Goal: Task Accomplishment & Management: Complete application form

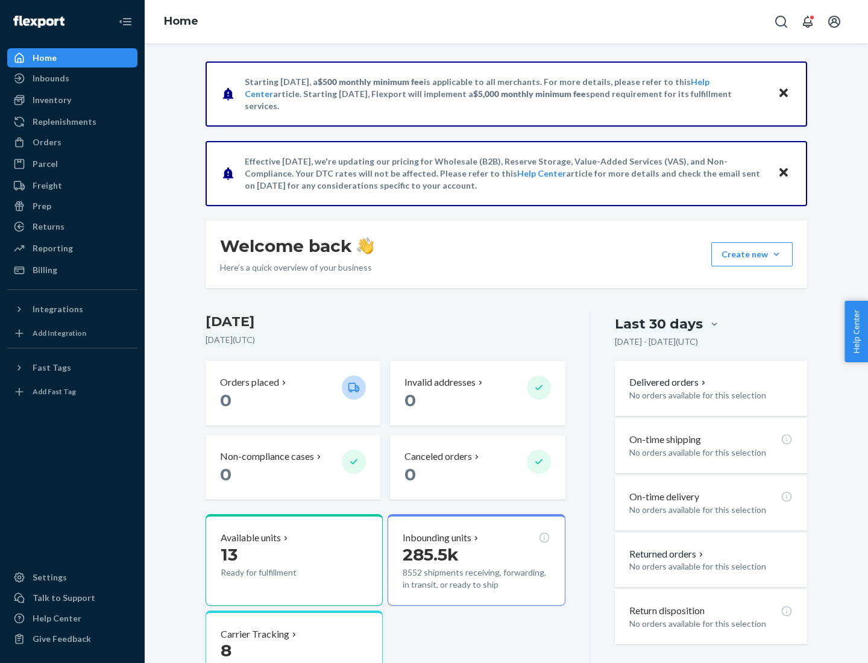
click at [777, 254] on button "Create new Create new inbound Create new order Create new product" at bounding box center [751, 254] width 81 height 24
click at [72, 78] on div "Inbounds" at bounding box center [72, 78] width 128 height 17
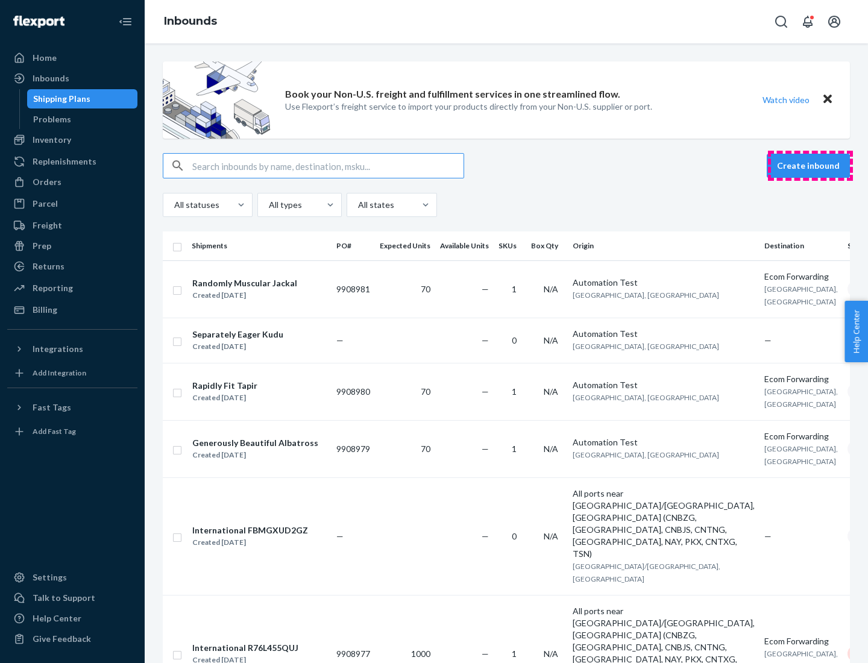
click at [810, 166] on button "Create inbound" at bounding box center [808, 166] width 83 height 24
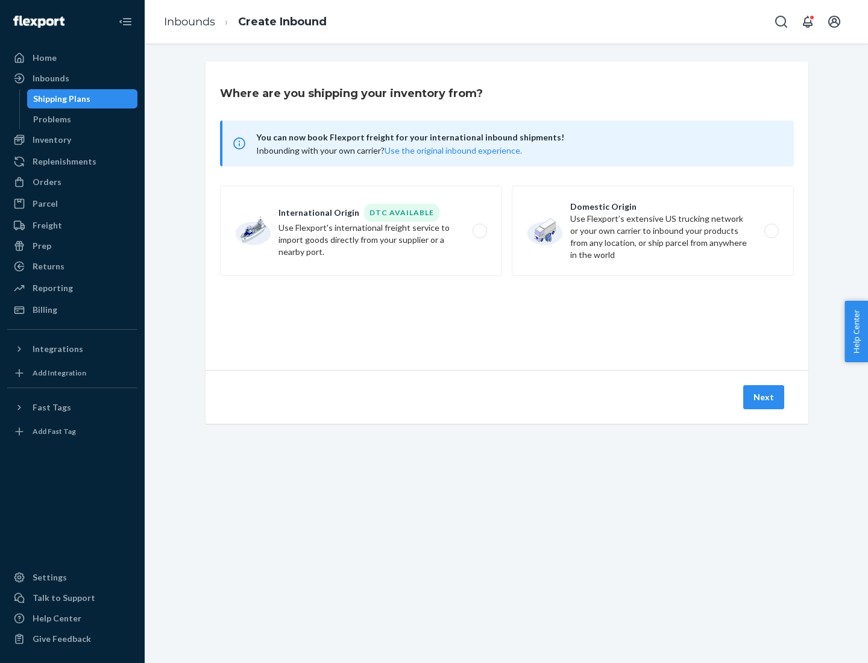
click at [653, 231] on label "Domestic Origin Use Flexport’s extensive US trucking network or your own carrie…" at bounding box center [653, 231] width 282 height 90
click at [771, 231] on input "Domestic Origin Use Flexport’s extensive US trucking network or your own carrie…" at bounding box center [775, 231] width 8 height 8
radio input "true"
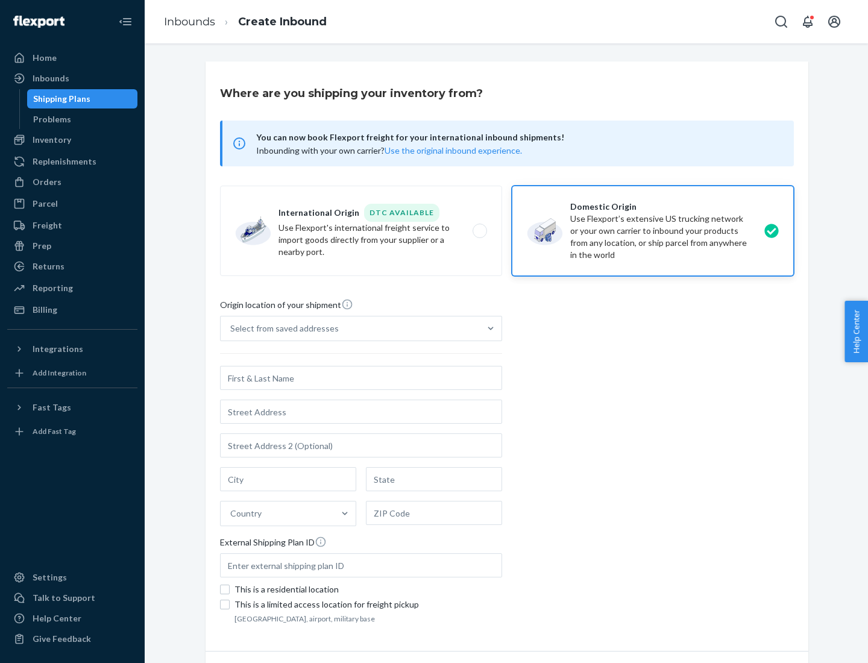
click at [282, 329] on div "Select from saved addresses" at bounding box center [284, 329] width 109 height 12
click at [232, 329] on input "Select from saved addresses" at bounding box center [230, 329] width 1 height 12
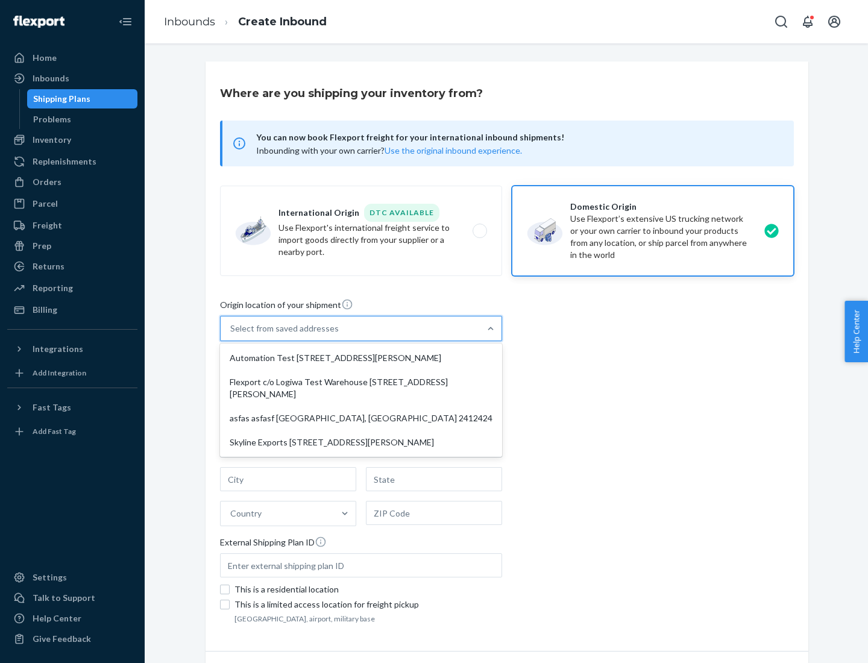
scroll to position [5, 0]
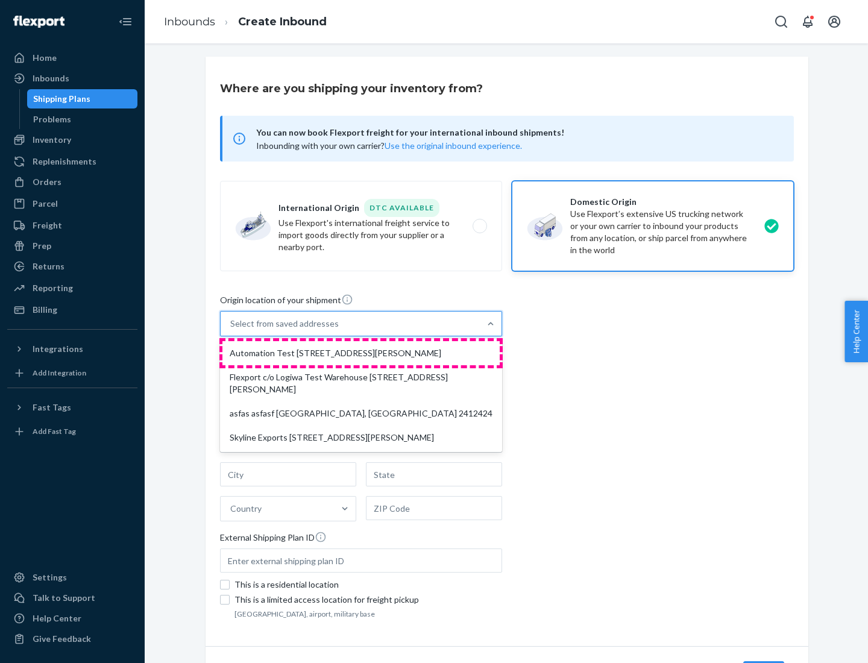
click at [361, 353] on div "Automation Test [STREET_ADDRESS][PERSON_NAME]" at bounding box center [360, 353] width 277 height 24
click at [232, 330] on input "option Automation Test [STREET_ADDRESS][PERSON_NAME] focused, 1 of 4. 4 results…" at bounding box center [230, 324] width 1 height 12
type input "Automation Test"
type input "9th Floor"
type input "[GEOGRAPHIC_DATA]"
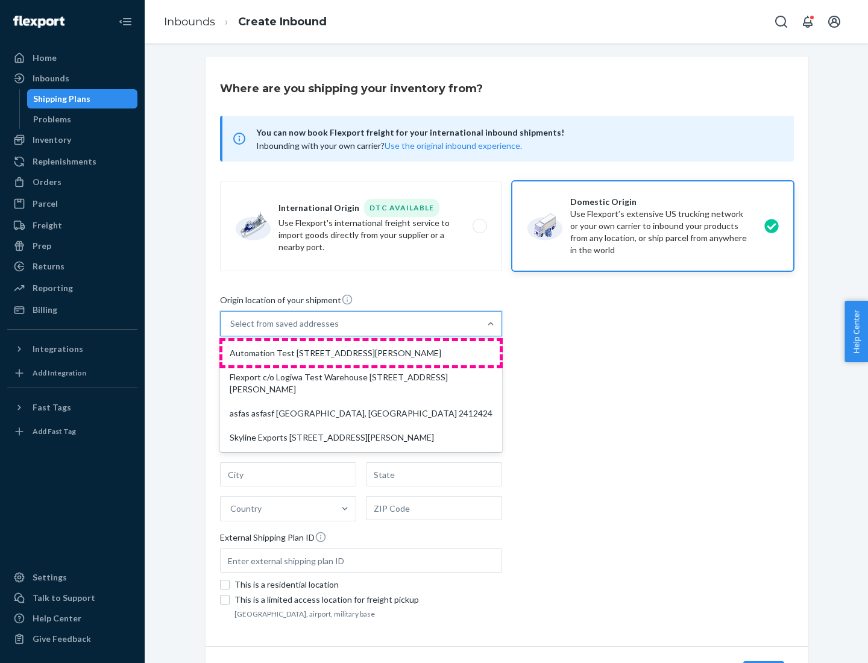
type input "CA"
type input "94104"
type input "[STREET_ADDRESS][PERSON_NAME]"
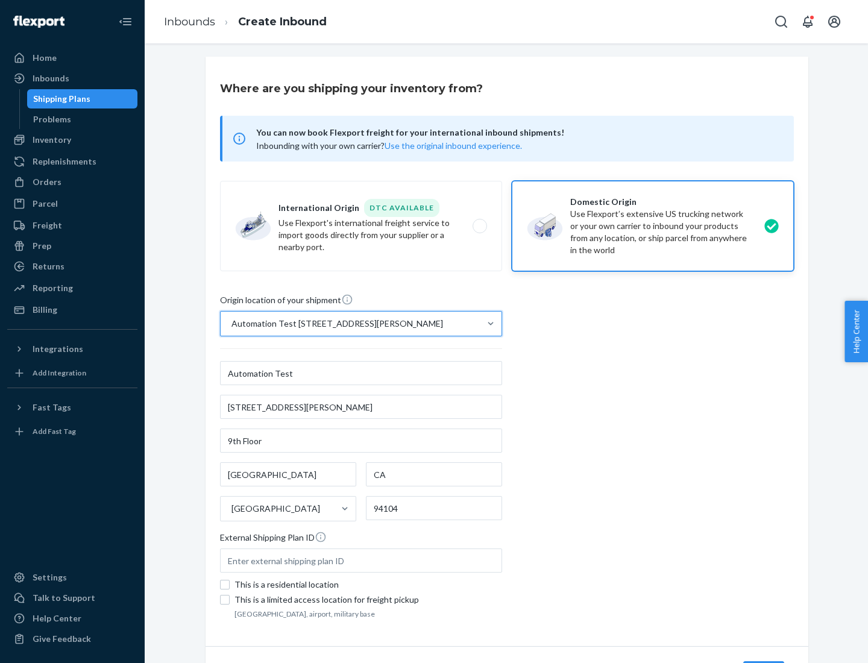
scroll to position [71, 0]
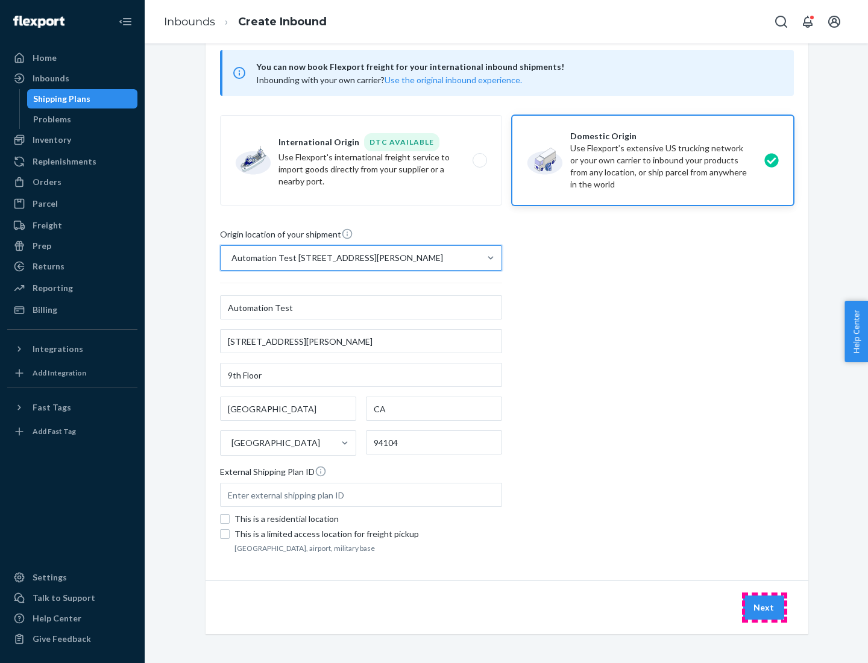
click at [765, 608] on button "Next" at bounding box center [763, 608] width 41 height 24
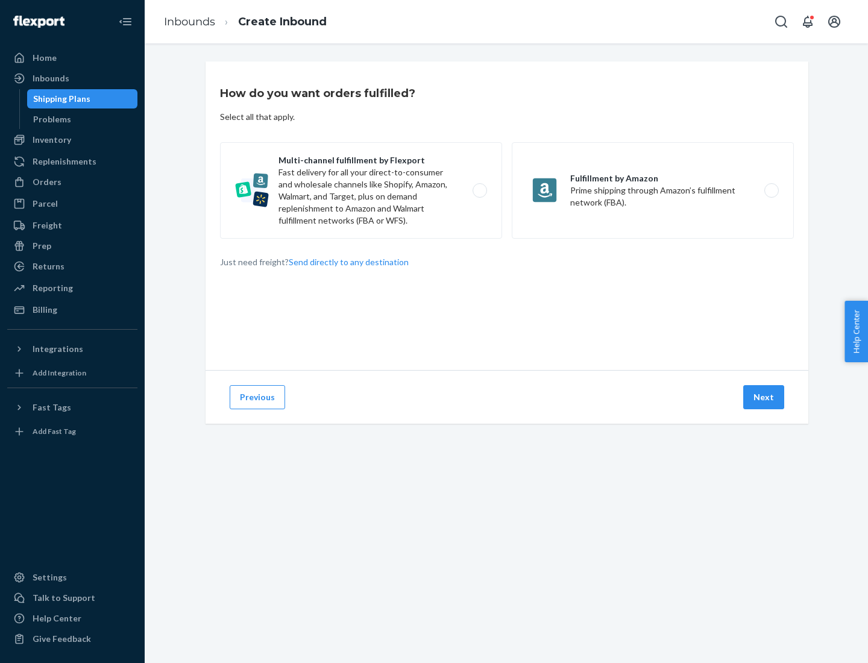
click at [361, 191] on label "Multi-channel fulfillment by Flexport Fast delivery for all your direct-to-cons…" at bounding box center [361, 190] width 282 height 96
click at [479, 191] on input "Multi-channel fulfillment by Flexport Fast delivery for all your direct-to-cons…" at bounding box center [483, 191] width 8 height 8
radio input "true"
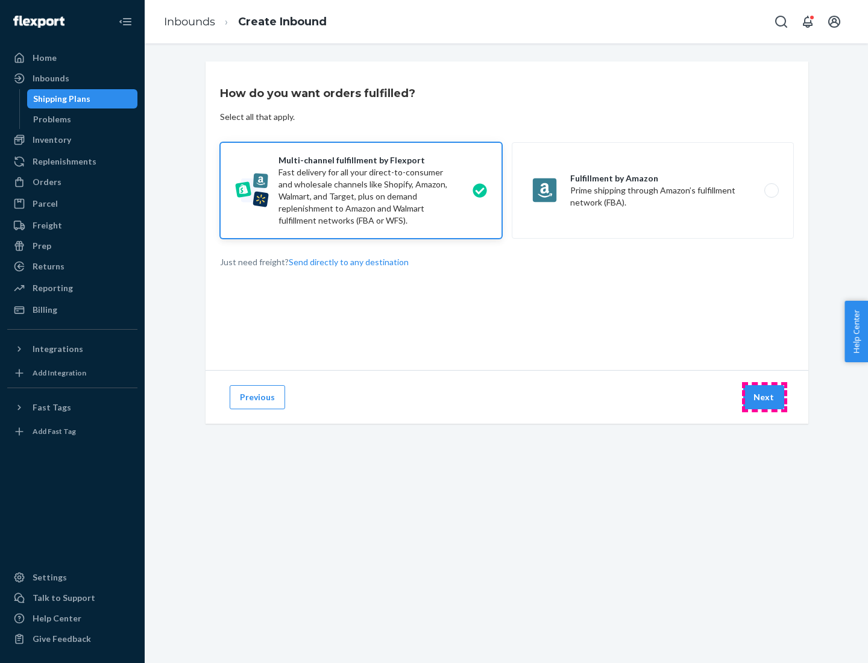
click at [765, 397] on button "Next" at bounding box center [763, 397] width 41 height 24
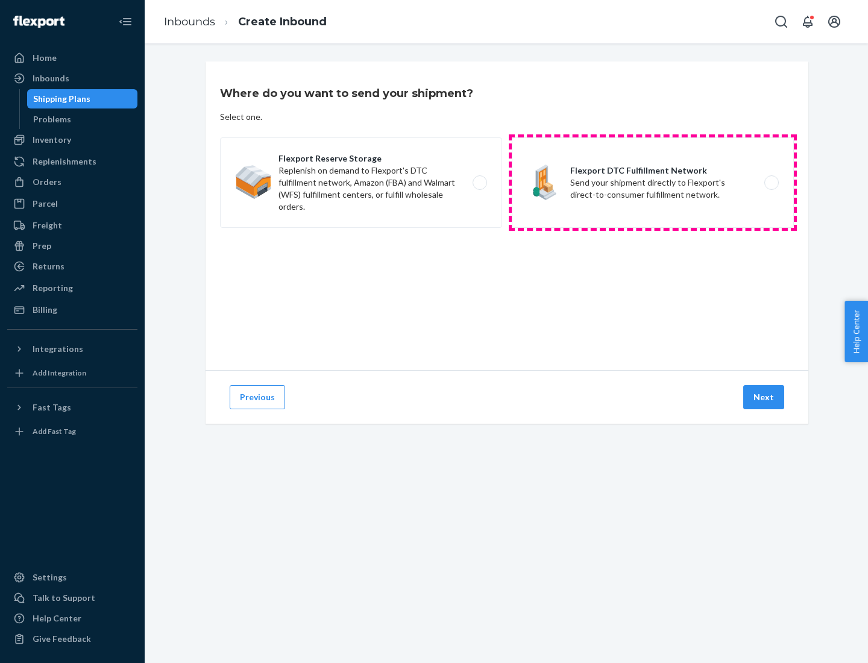
click at [653, 183] on label "Flexport DTC Fulfillment Network Send your shipment directly to Flexport's dire…" at bounding box center [653, 182] width 282 height 90
click at [771, 183] on input "Flexport DTC Fulfillment Network Send your shipment directly to Flexport's dire…" at bounding box center [775, 183] width 8 height 8
radio input "true"
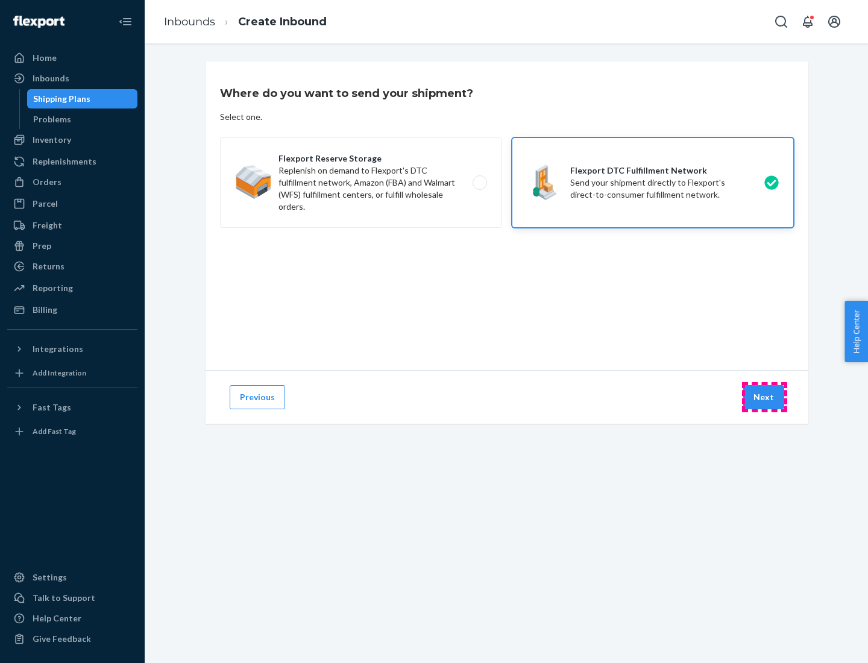
click at [765, 397] on button "Next" at bounding box center [763, 397] width 41 height 24
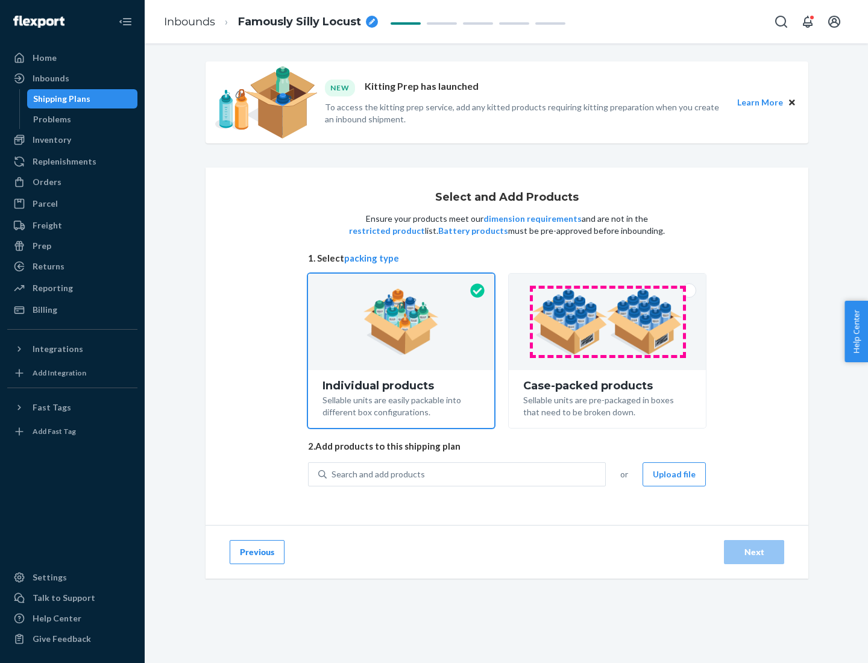
click at [608, 322] on img at bounding box center [607, 322] width 150 height 66
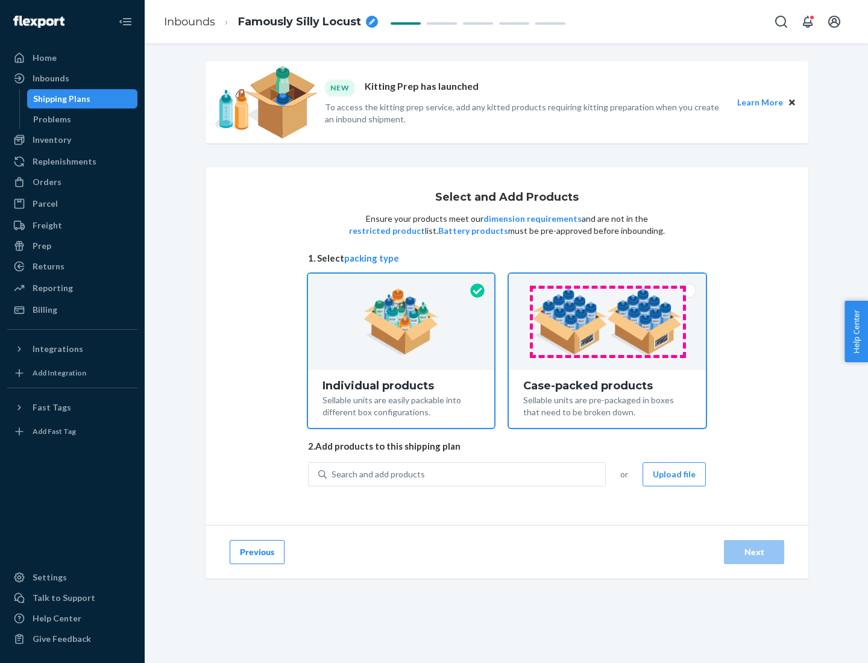
click at [608, 282] on input "Case-packed products Sellable units are pre-packaged in boxes that need to be b…" at bounding box center [608, 278] width 8 height 8
radio input "true"
radio input "false"
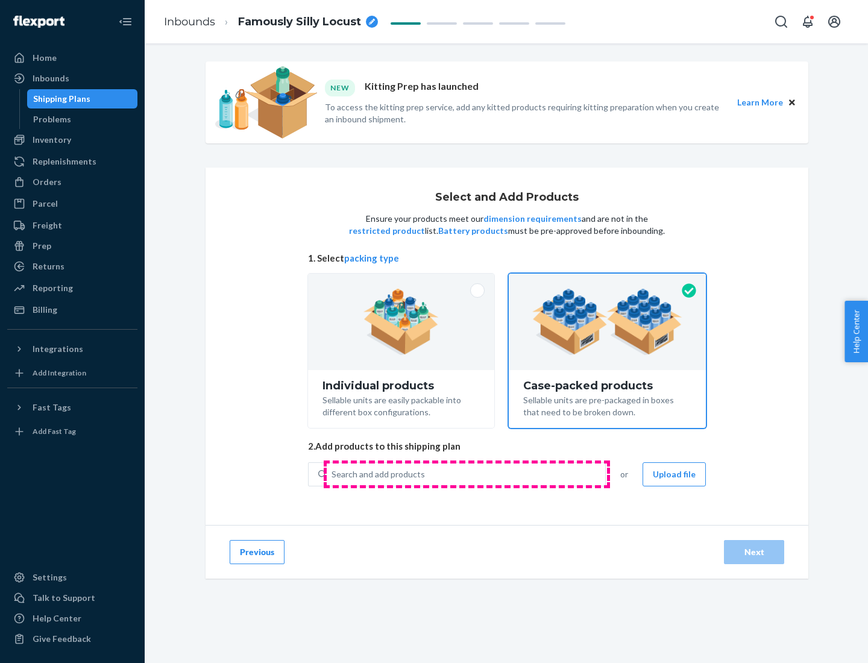
click at [467, 474] on div "Search and add products" at bounding box center [466, 475] width 279 height 22
click at [333, 474] on input "Search and add products" at bounding box center [332, 474] width 1 height 12
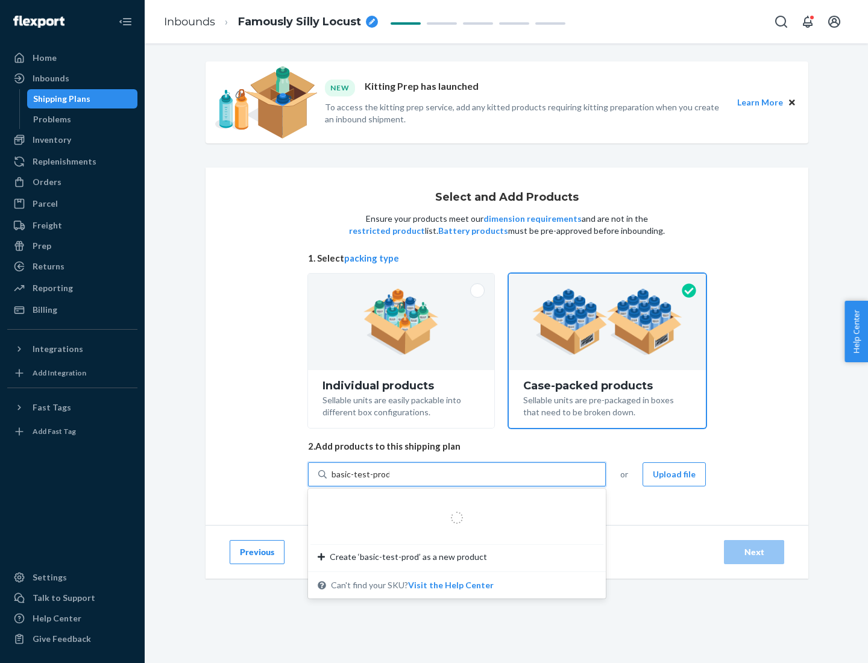
type input "basic-test-product-1"
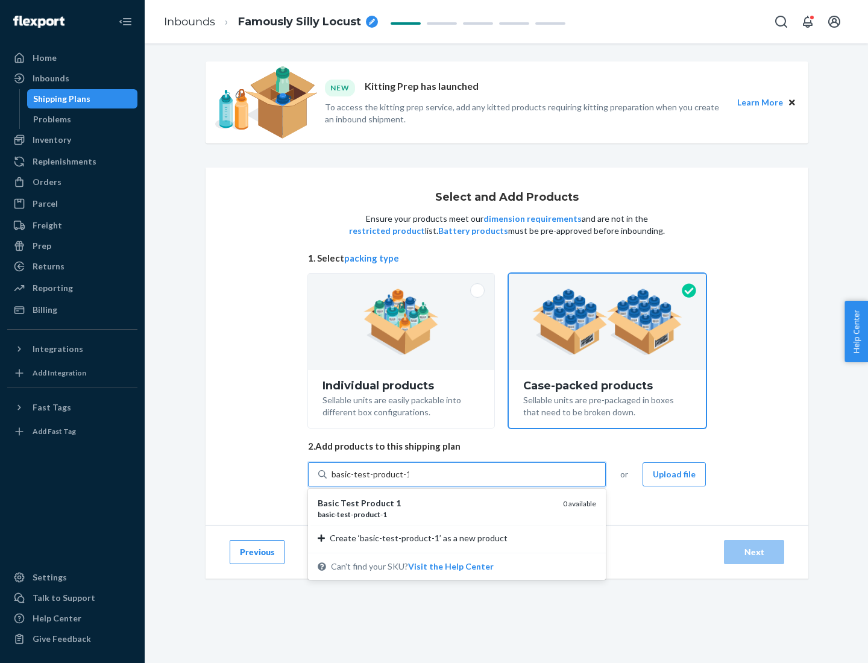
click at [436, 514] on div "basic - test - product - 1" at bounding box center [436, 514] width 236 height 10
click at [409, 481] on input "basic-test-product-1" at bounding box center [370, 474] width 77 height 12
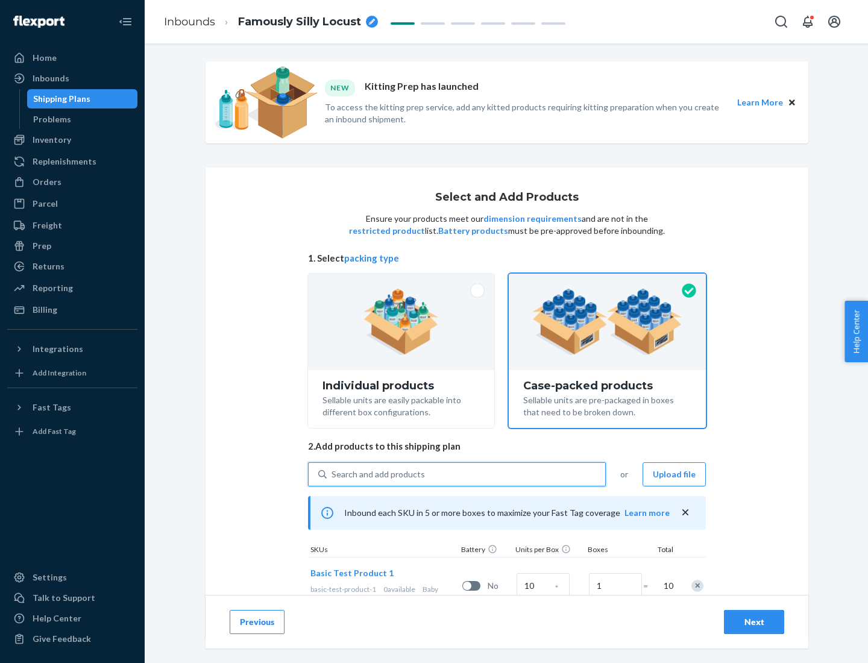
scroll to position [43, 0]
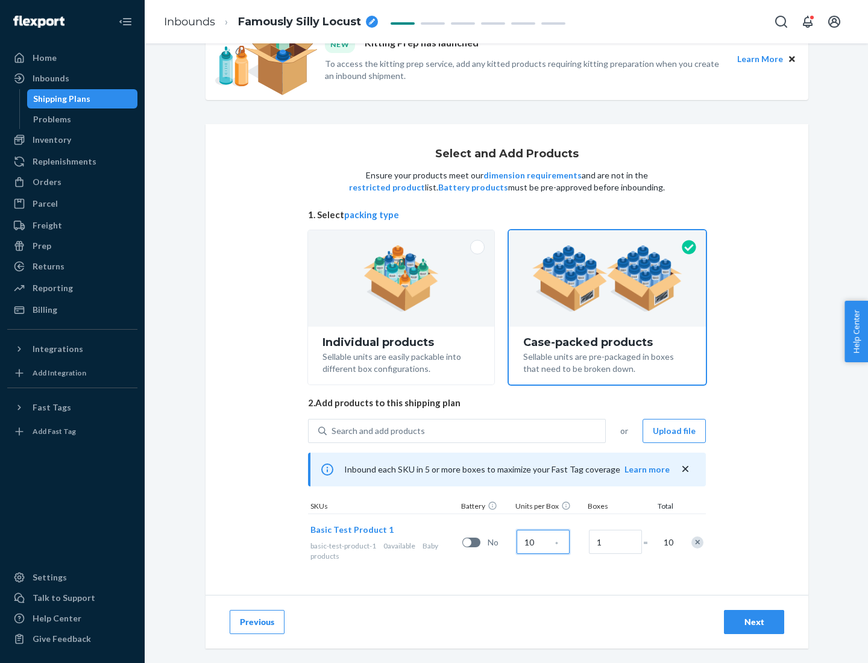
type input "10"
type input "7"
click at [754, 622] on div "Next" at bounding box center [754, 622] width 40 height 12
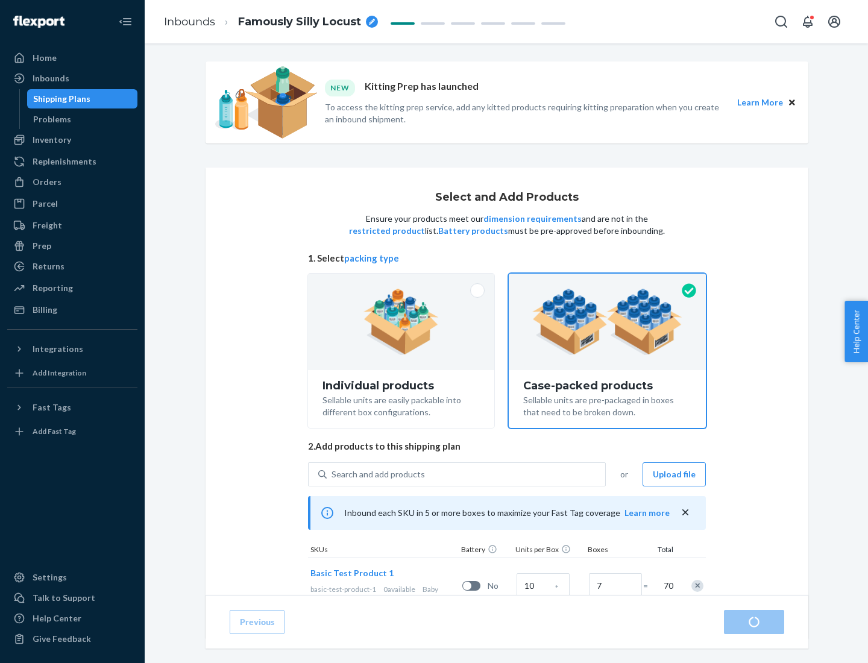
radio input "true"
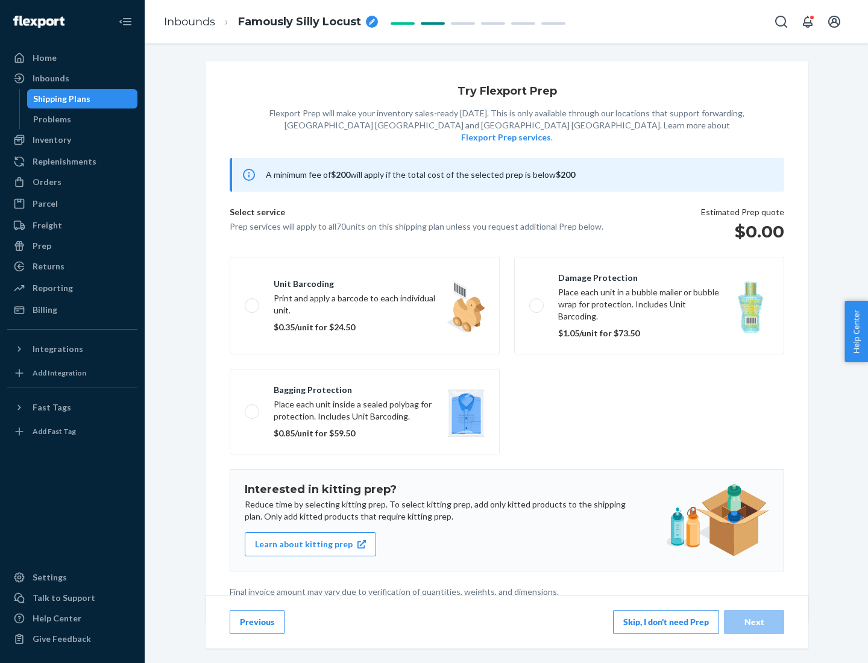
scroll to position [3, 0]
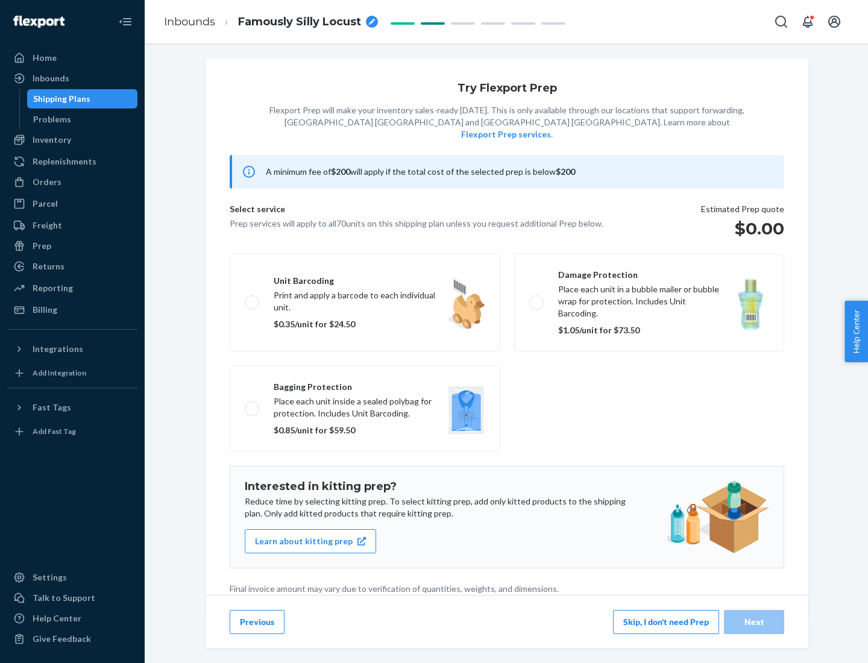
click at [365, 384] on label "Bagging protection Place each unit inside a sealed polybag for protection. Incl…" at bounding box center [365, 409] width 270 height 86
click at [253, 405] on input "Bagging protection Place each unit inside a sealed polybag for protection. Incl…" at bounding box center [249, 409] width 8 height 8
checkbox input "true"
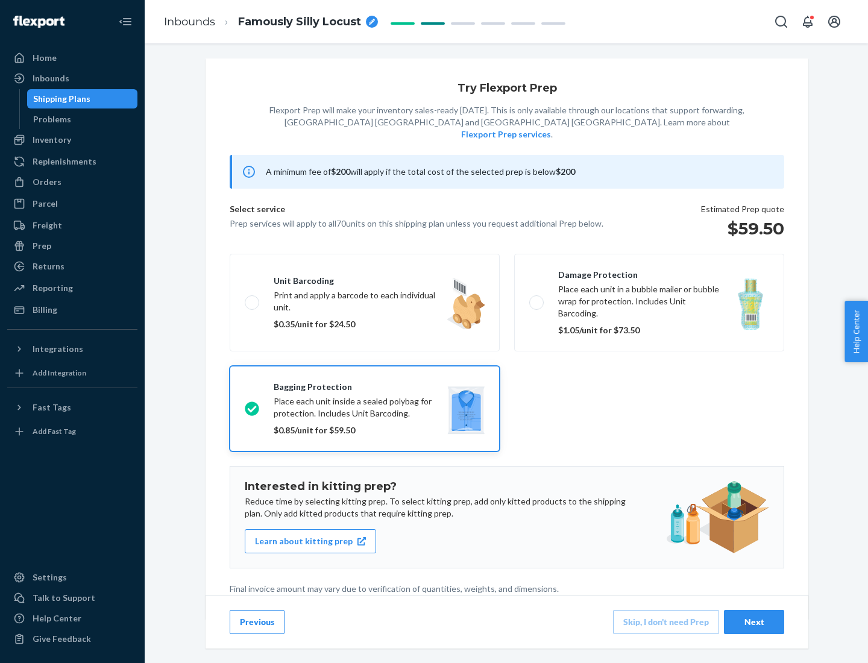
click at [754, 622] on div "Next" at bounding box center [754, 622] width 40 height 12
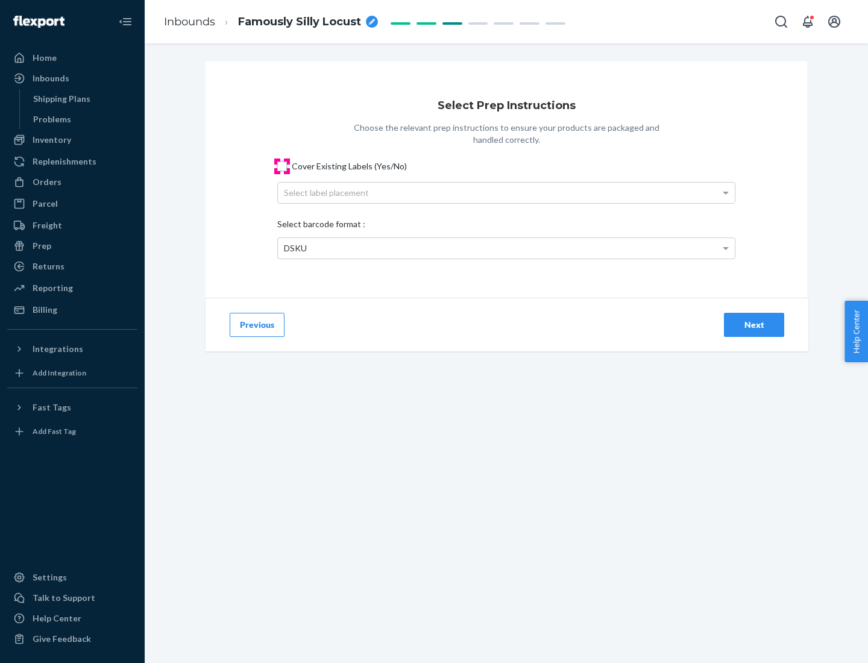
click at [282, 166] on input "Cover Existing Labels (Yes/No)" at bounding box center [282, 167] width 10 height 10
checkbox input "true"
click at [506, 192] on div "Select label placement" at bounding box center [506, 193] width 457 height 21
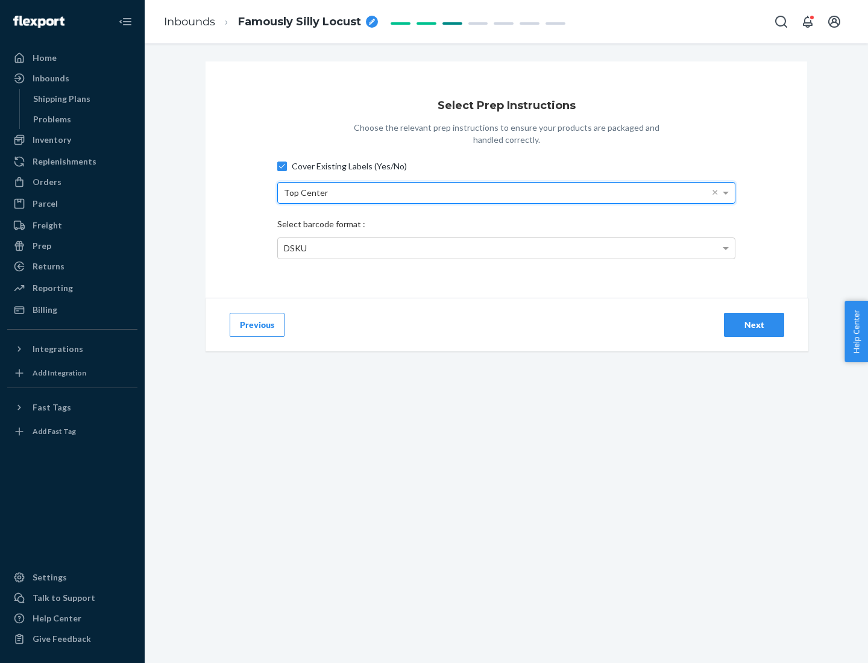
click at [506, 248] on div "DSKU" at bounding box center [506, 248] width 457 height 21
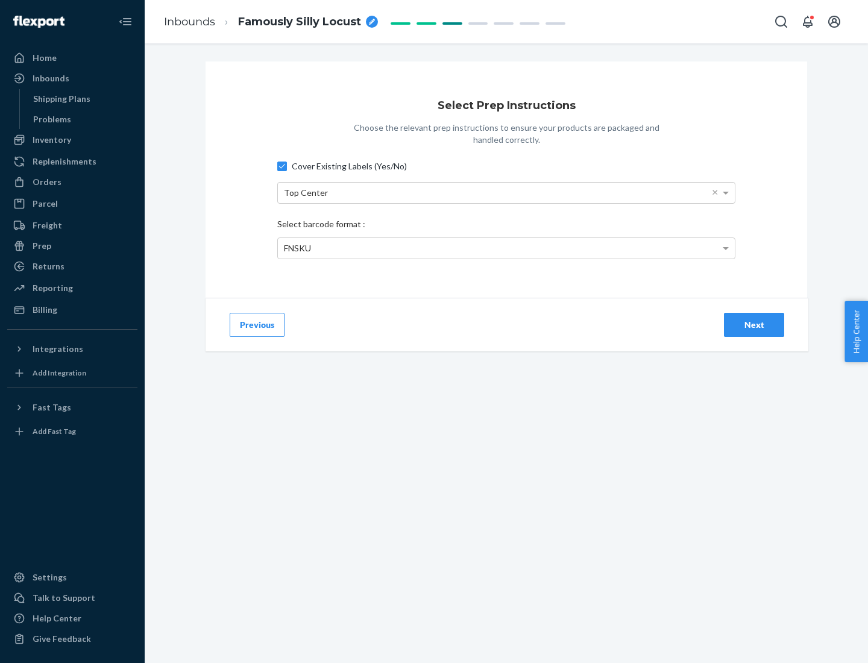
click at [754, 324] on div "Next" at bounding box center [754, 325] width 40 height 12
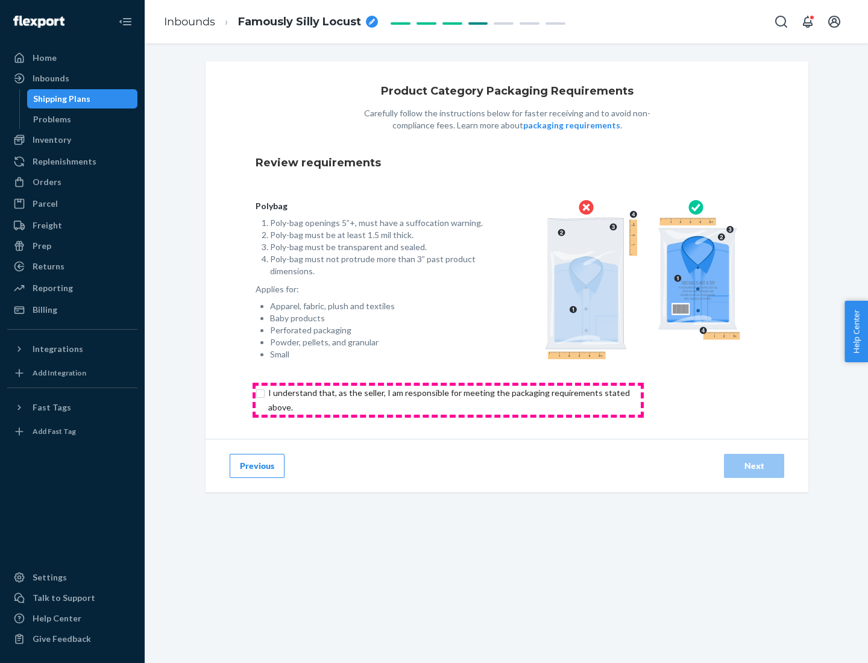
click at [448, 400] on input "checkbox" at bounding box center [456, 400] width 401 height 29
checkbox input "true"
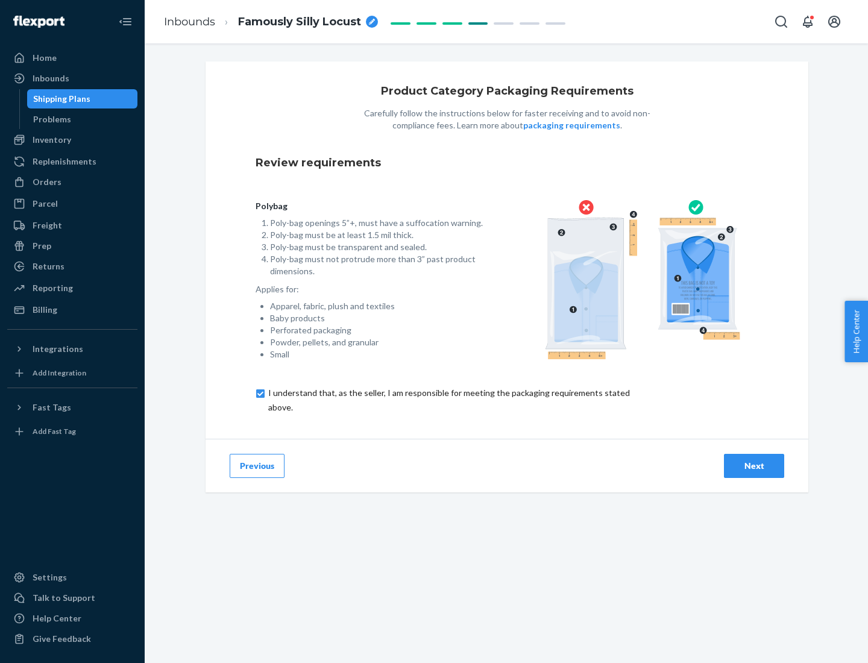
click at [754, 465] on div "Next" at bounding box center [754, 466] width 40 height 12
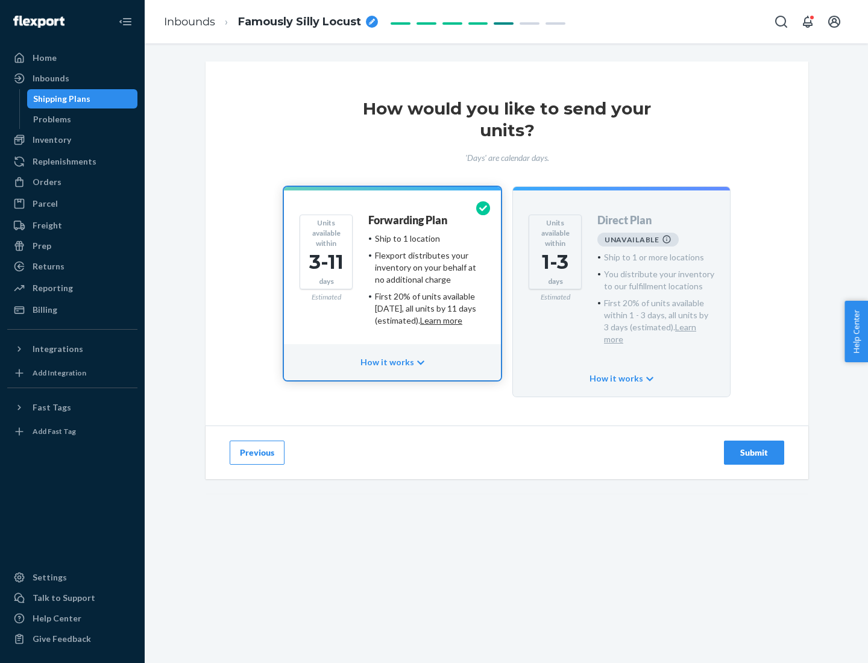
click at [409, 220] on h4 "Forwarding Plan" at bounding box center [407, 221] width 79 height 12
click at [754, 447] on div "Submit" at bounding box center [754, 453] width 40 height 12
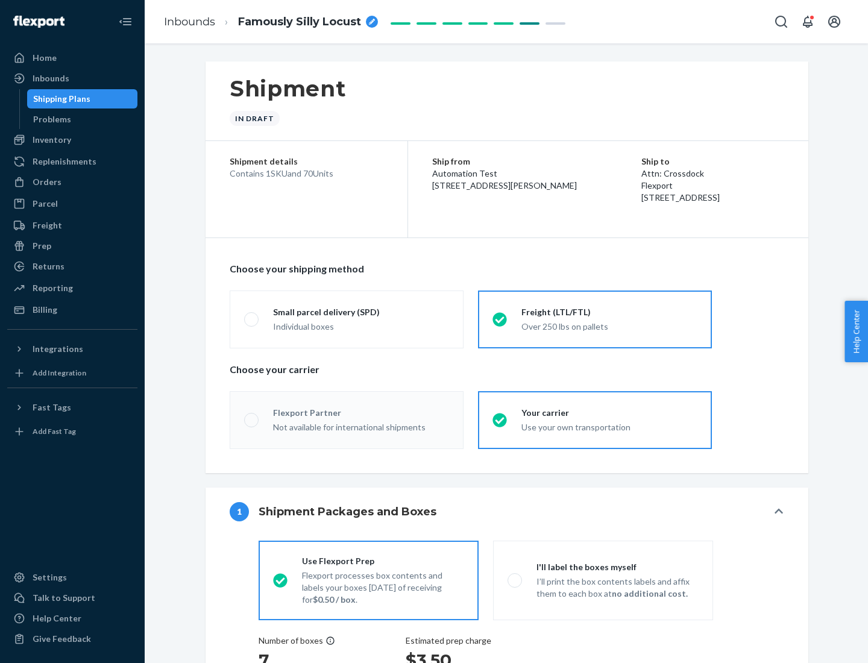
radio input "true"
radio input "false"
radio input "true"
radio input "false"
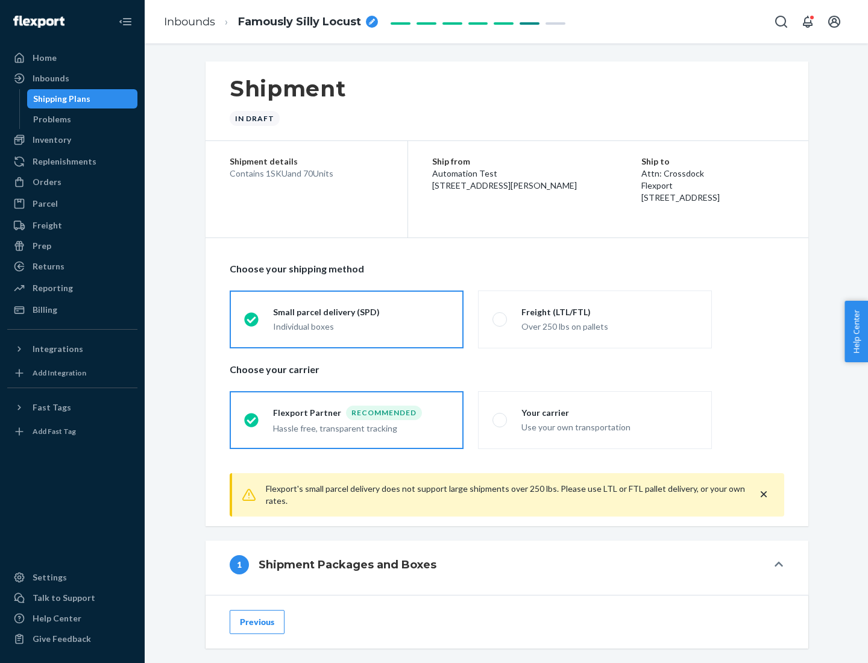
click at [595, 319] on div "Over 250 lbs on pallets" at bounding box center [610, 325] width 176 height 14
click at [500, 319] on input "Freight (LTL/FTL) Over 250 lbs on pallets" at bounding box center [497, 319] width 8 height 8
radio input "true"
radio input "false"
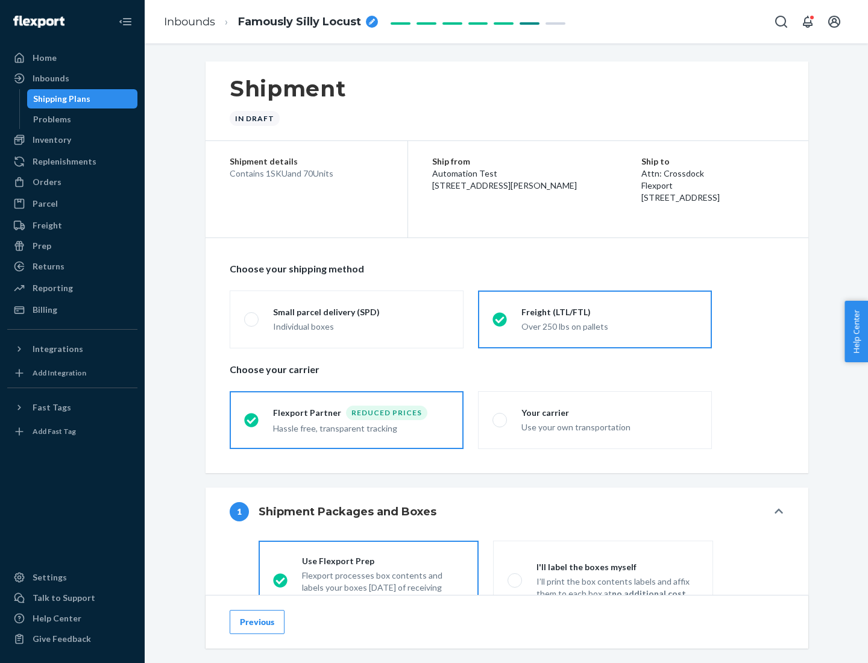
scroll to position [67, 0]
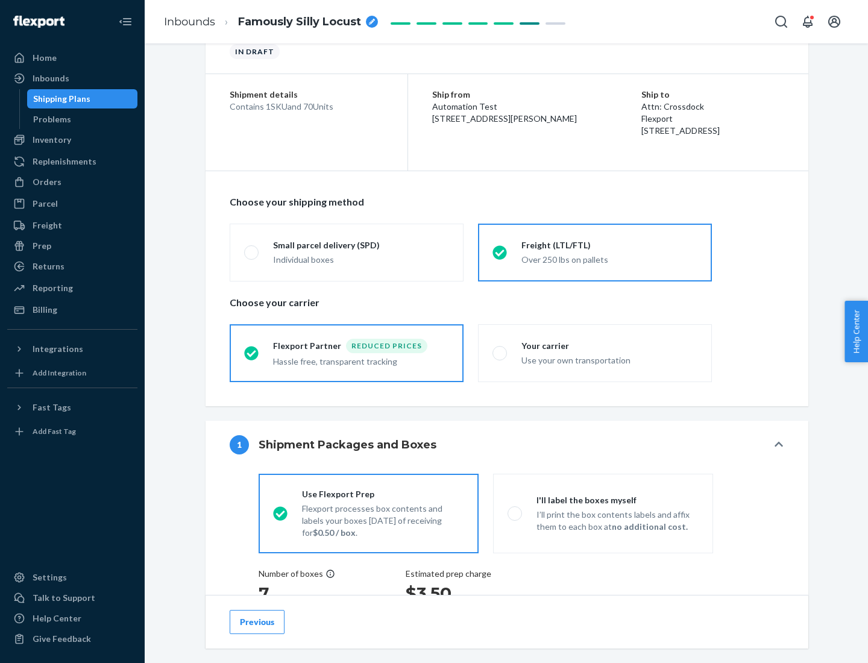
click at [595, 353] on div "Use your own transportation" at bounding box center [610, 359] width 176 height 14
click at [500, 353] on input "Your carrier Use your own transportation" at bounding box center [497, 353] width 8 height 8
radio input "true"
radio input "false"
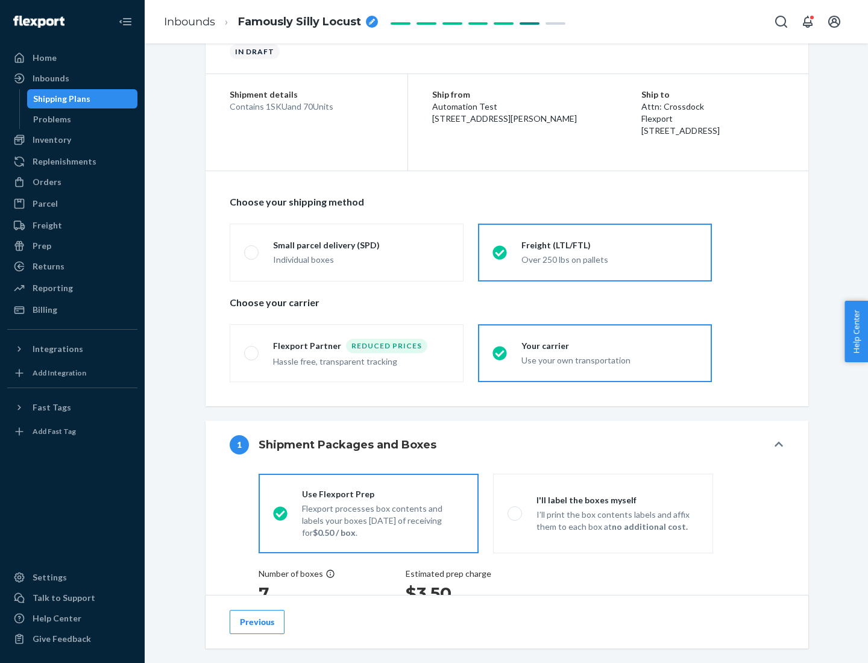
scroll to position [227, 0]
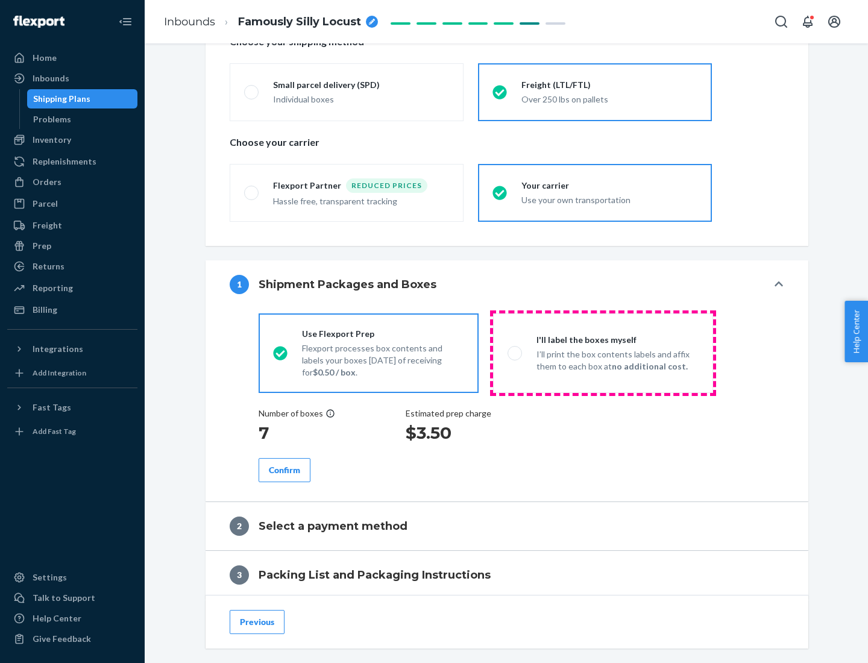
click at [603, 353] on p "I’ll print the box contents labels and affix them to each box at no additional …" at bounding box center [618, 361] width 162 height 24
click at [516, 353] on input "I'll label the boxes myself I’ll print the box contents labels and affix them t…" at bounding box center [512, 353] width 8 height 8
radio input "true"
radio input "false"
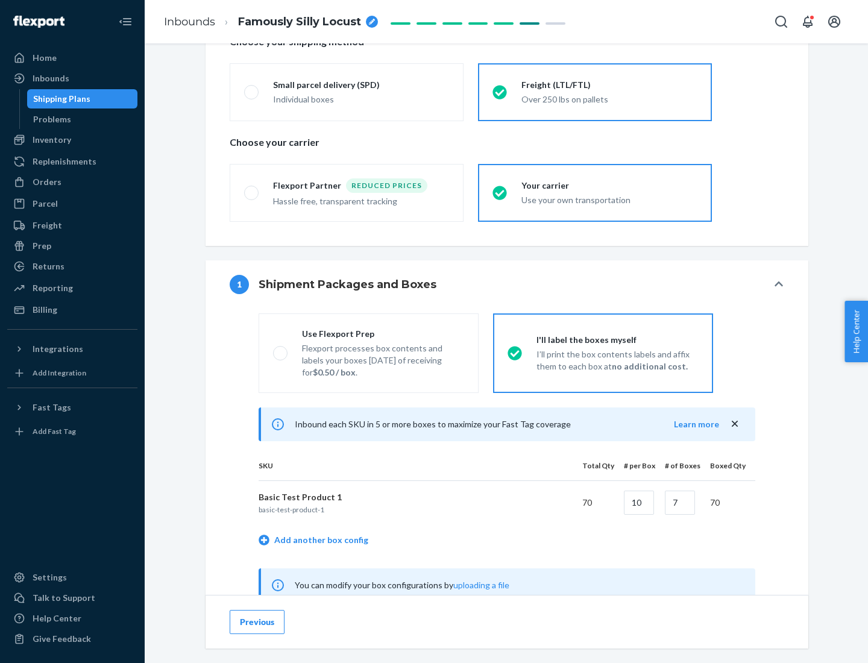
scroll to position [377, 0]
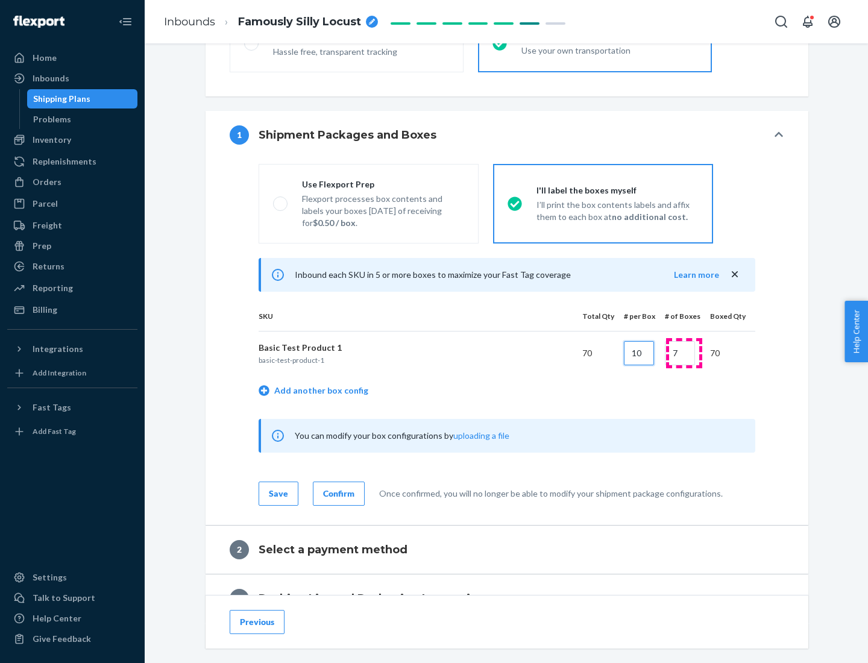
type input "10"
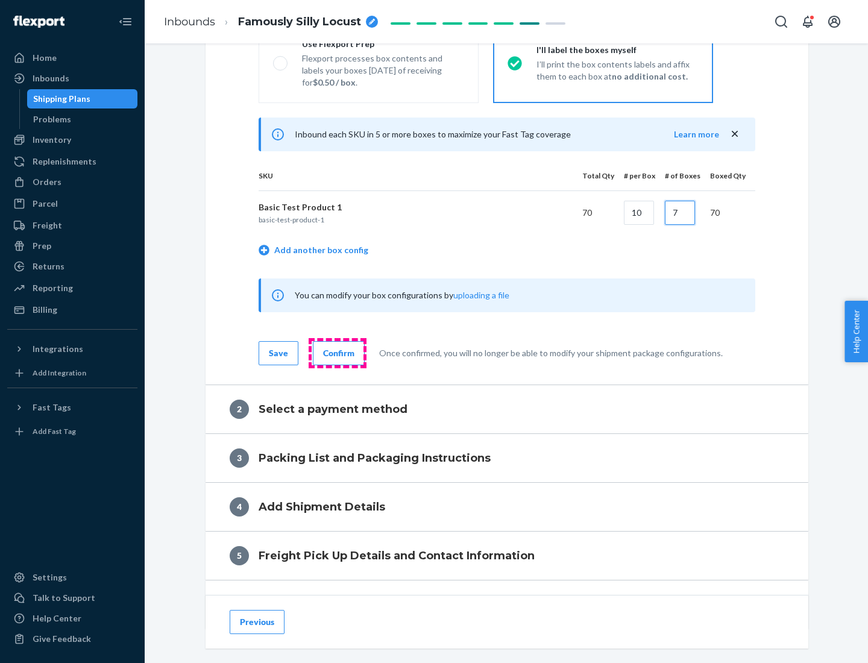
type input "7"
click at [337, 353] on div "Confirm" at bounding box center [338, 353] width 31 height 12
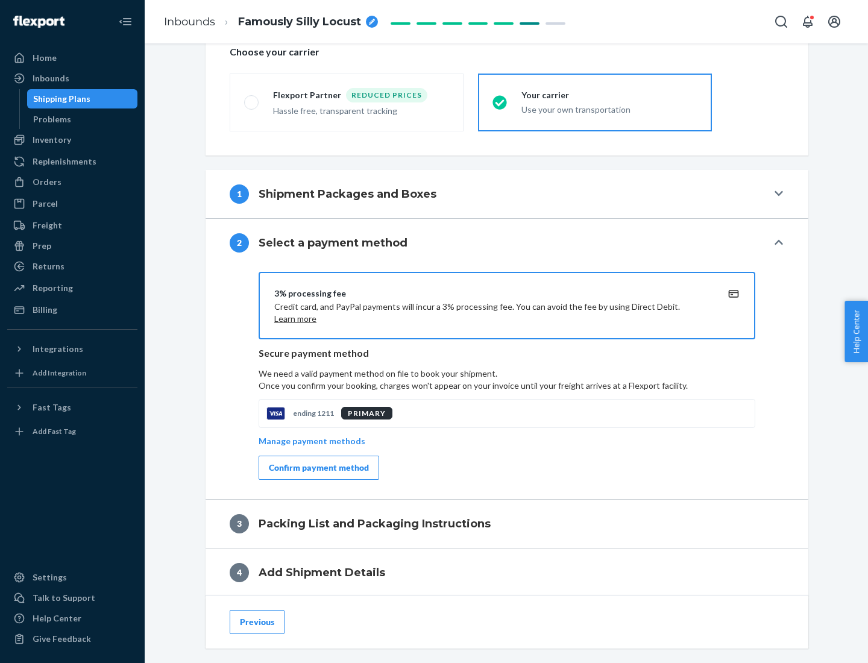
scroll to position [432, 0]
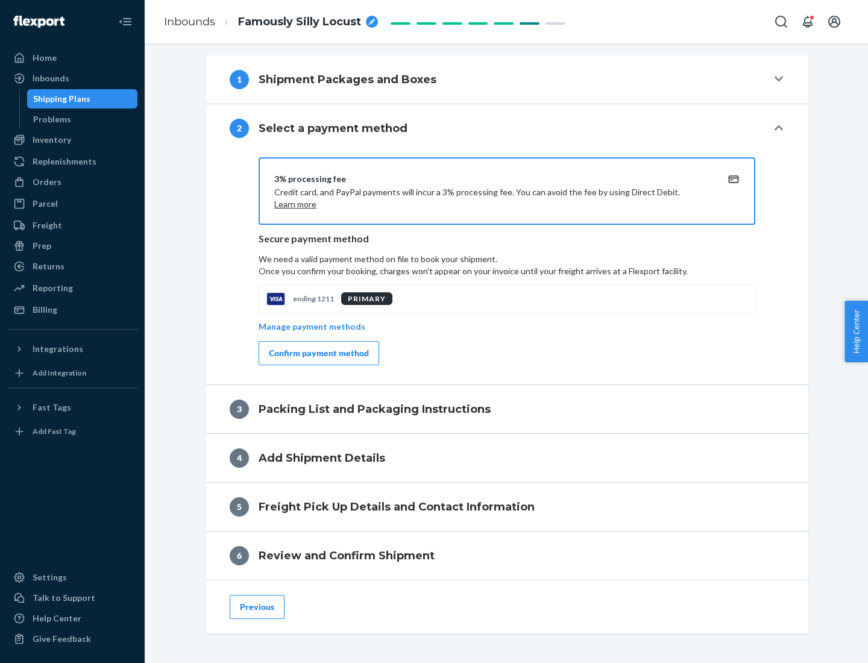
click at [318, 353] on div "Confirm payment method" at bounding box center [319, 353] width 100 height 12
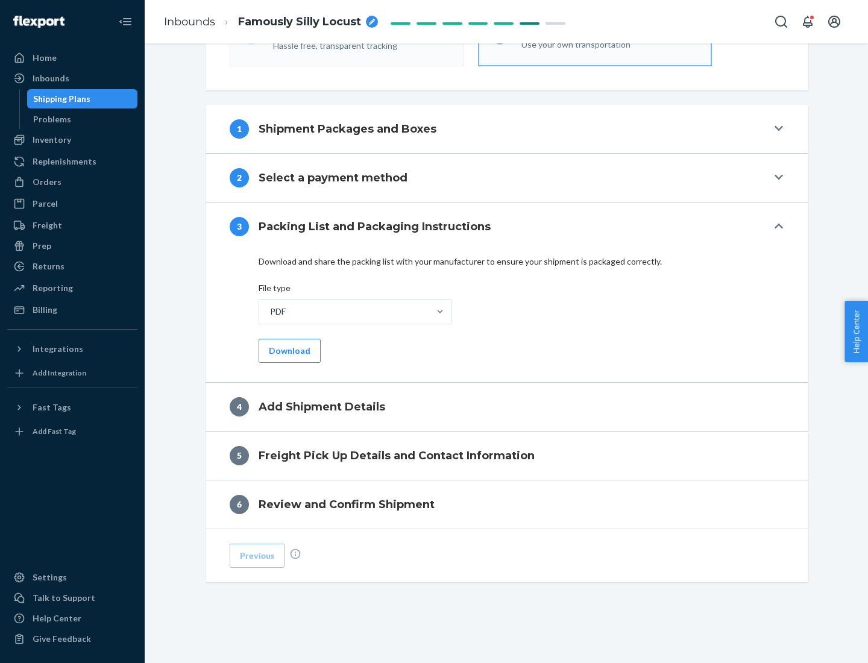
scroll to position [380, 0]
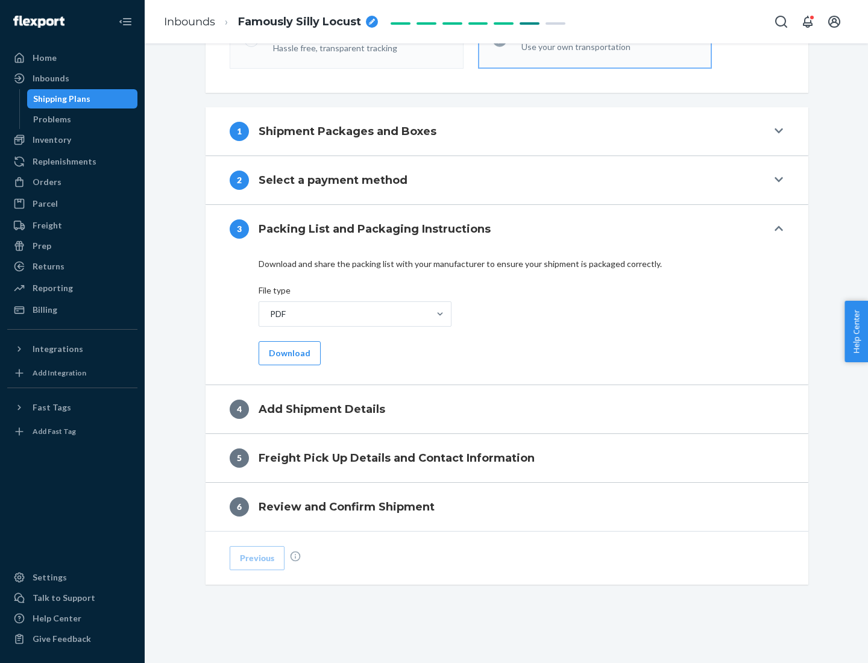
click at [288, 353] on button "Download" at bounding box center [290, 353] width 62 height 24
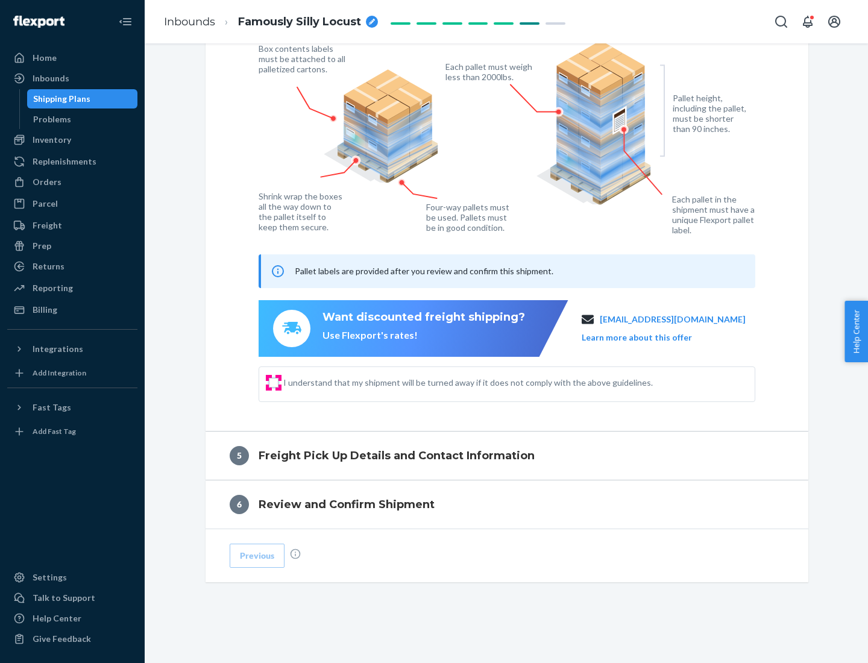
click at [274, 382] on input "I understand that my shipment will be turned away if it does not comply with th…" at bounding box center [274, 383] width 10 height 10
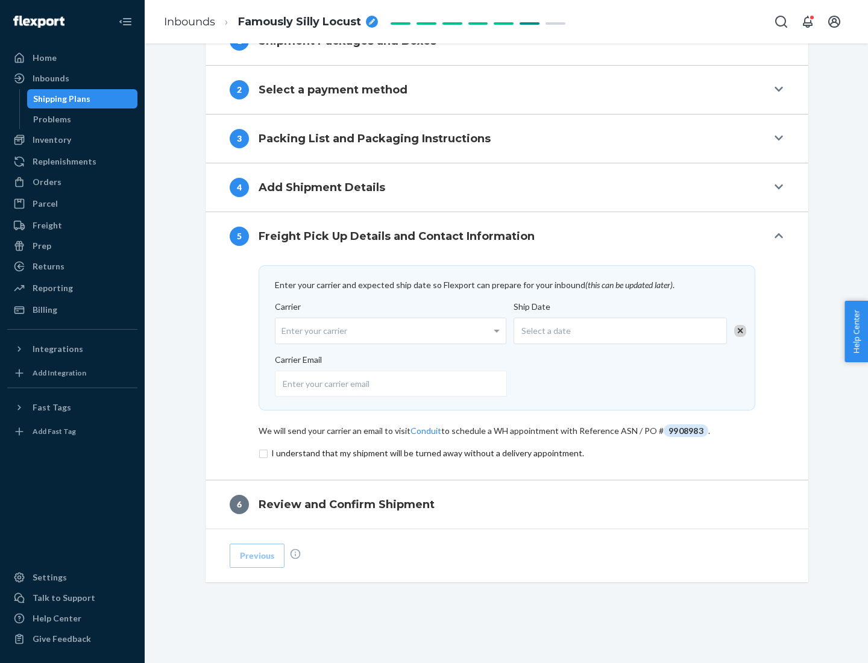
click at [507, 453] on input "checkbox" at bounding box center [507, 453] width 497 height 14
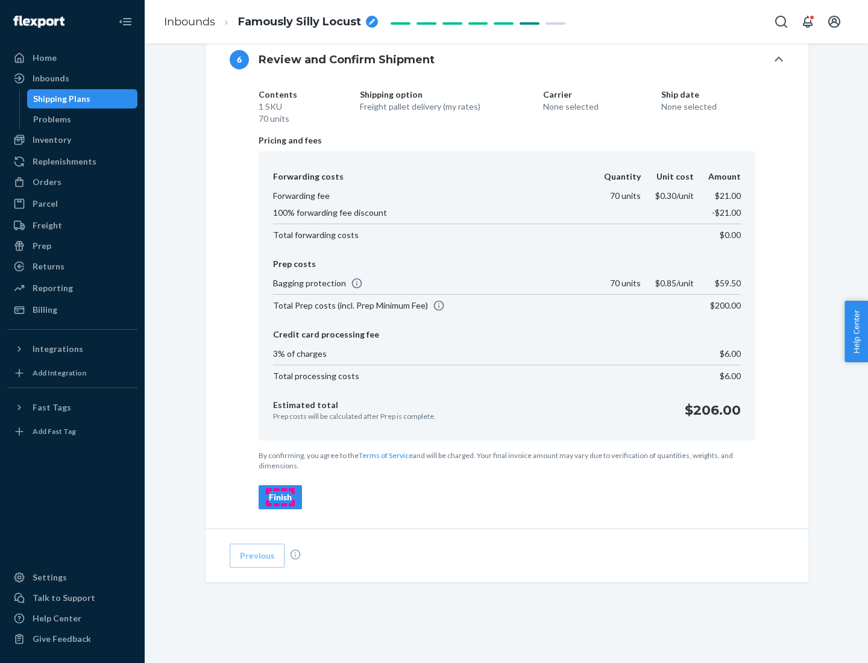
click at [280, 497] on div "Finish" at bounding box center [280, 497] width 23 height 12
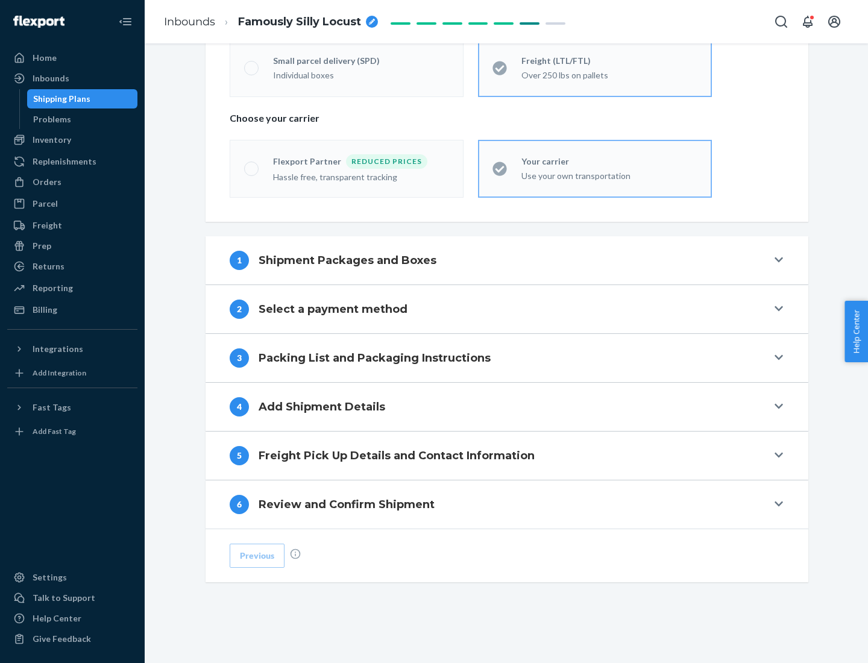
scroll to position [251, 0]
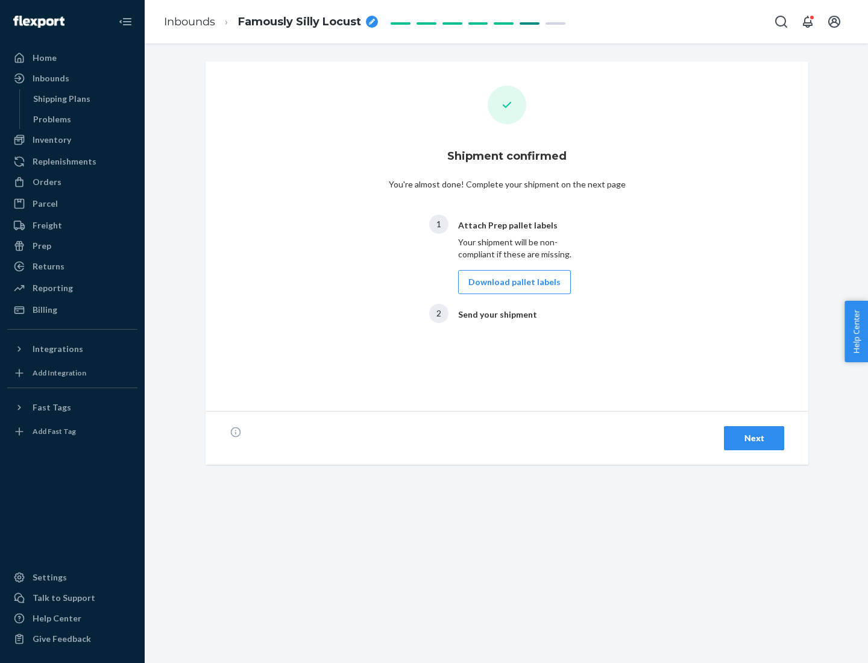
click at [511, 282] on button "Download pallet labels" at bounding box center [514, 282] width 113 height 24
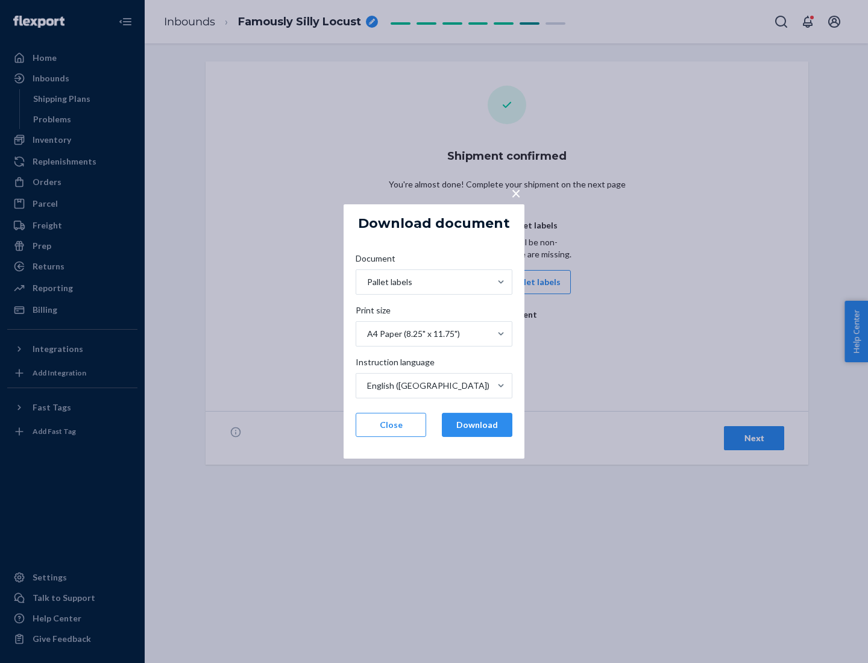
click at [477, 425] on button "Download" at bounding box center [477, 425] width 71 height 24
click at [516, 192] on span "×" at bounding box center [516, 193] width 10 height 21
